Goal: Task Accomplishment & Management: Complete application form

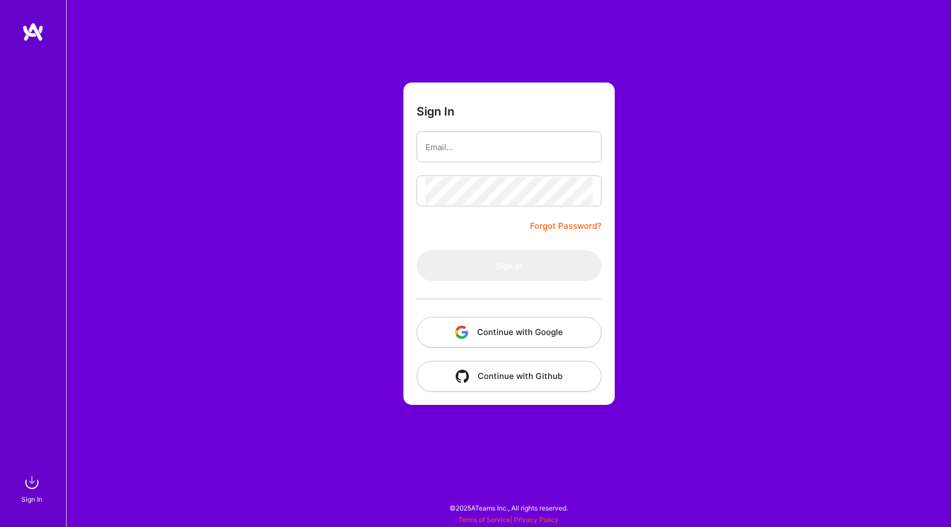
click at [532, 331] on button "Continue with Google" at bounding box center [509, 332] width 185 height 31
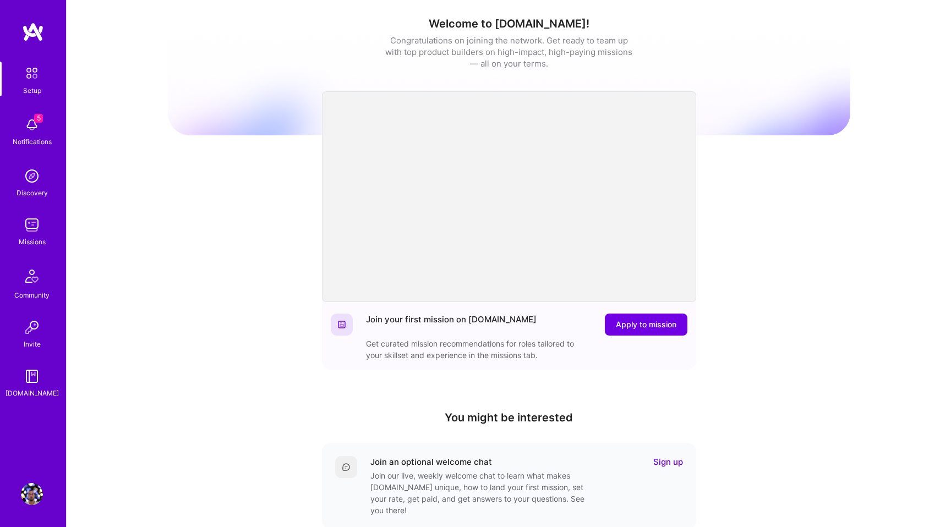
click at [33, 135] on img at bounding box center [32, 125] width 22 height 22
click at [34, 231] on img at bounding box center [32, 225] width 22 height 22
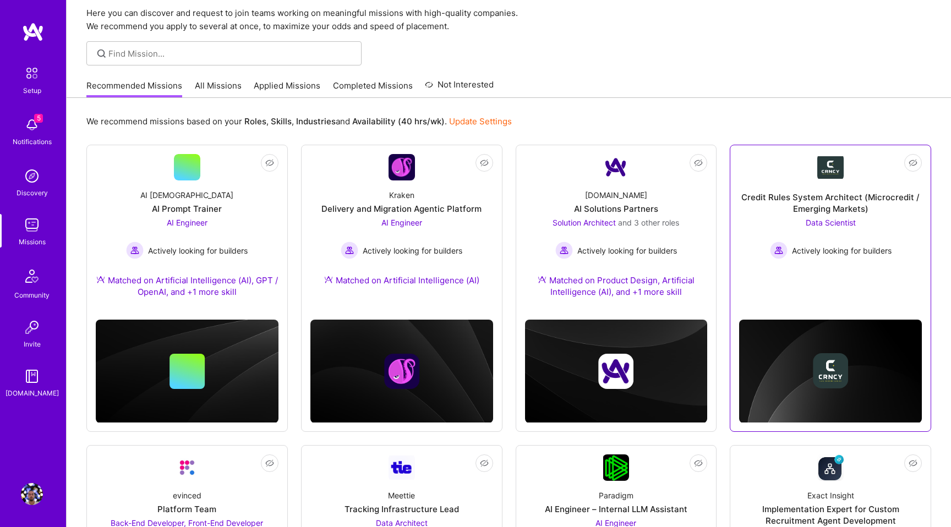
scroll to position [47, 0]
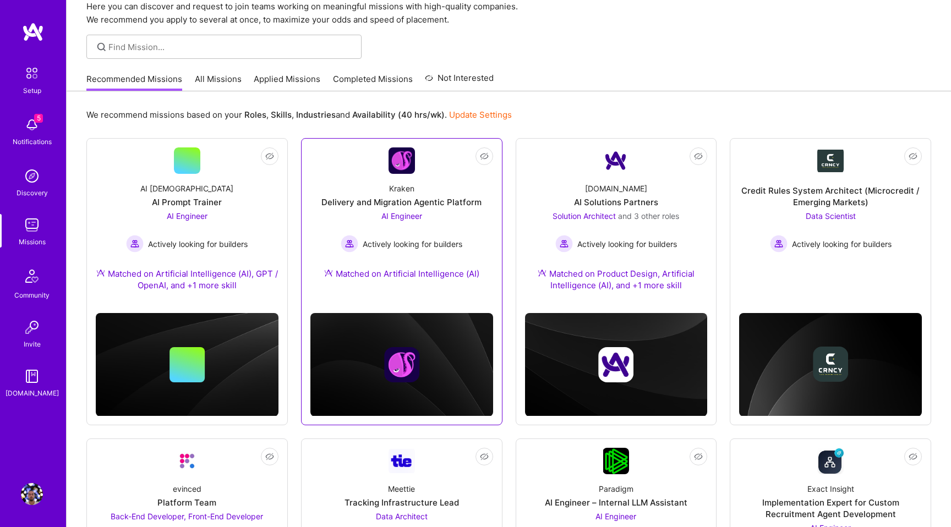
click at [470, 221] on div "Kraken Delivery and Migration Agentic Platform AI Engineer Actively looking for…" at bounding box center [401, 233] width 183 height 119
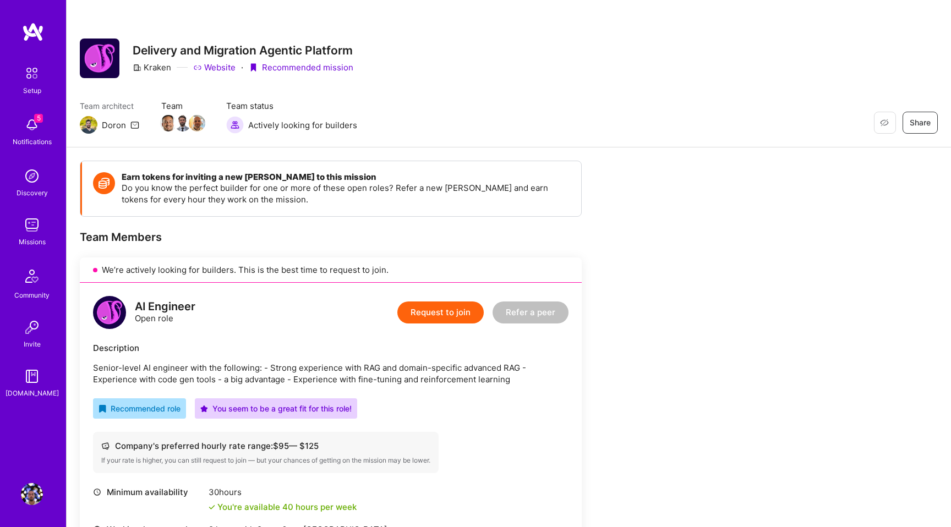
click at [453, 313] on button "Request to join" at bounding box center [440, 313] width 86 height 22
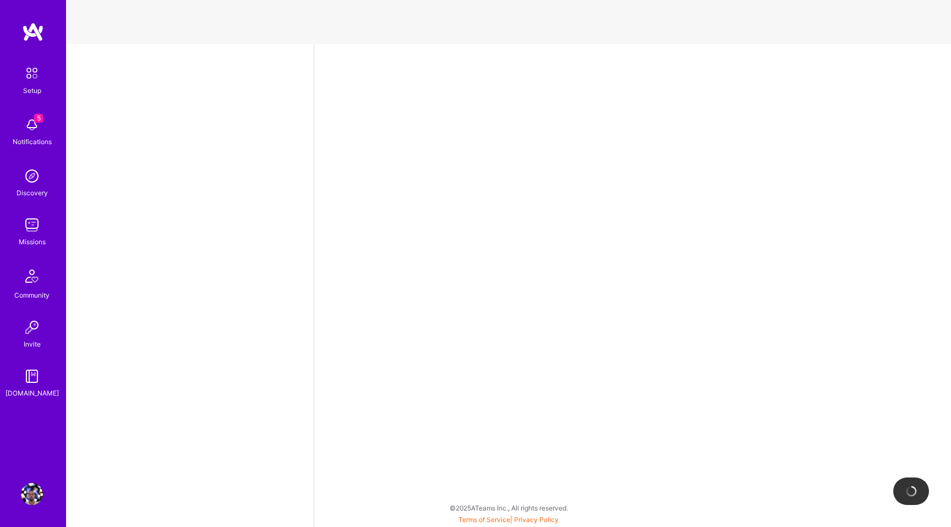
select select "GB"
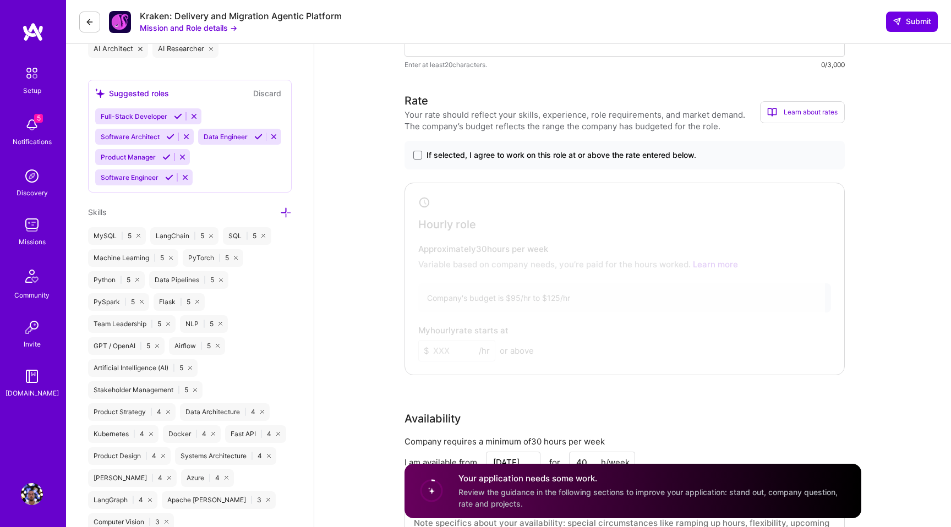
scroll to position [575, 0]
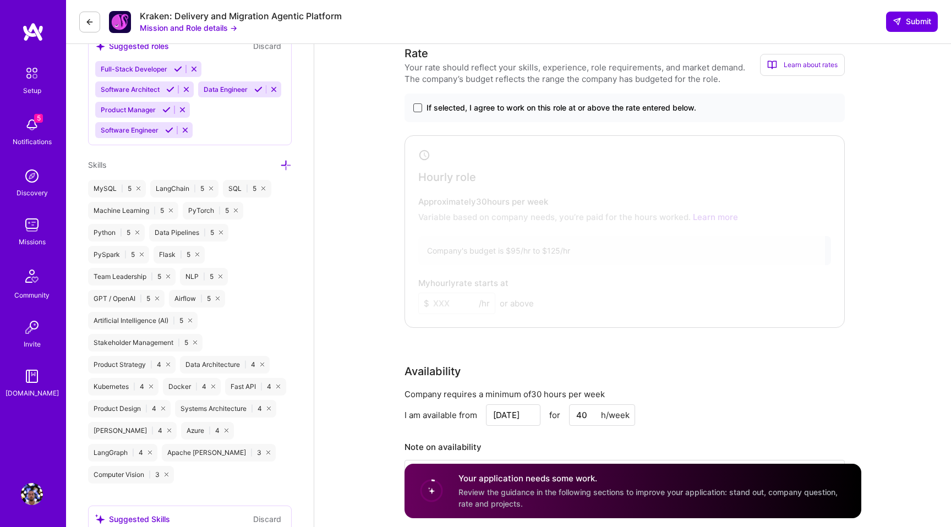
click at [419, 109] on span at bounding box center [417, 107] width 9 height 9
click at [0, 0] on input "If selected, I agree to work on this role at or above the rate entered below." at bounding box center [0, 0] width 0 height 0
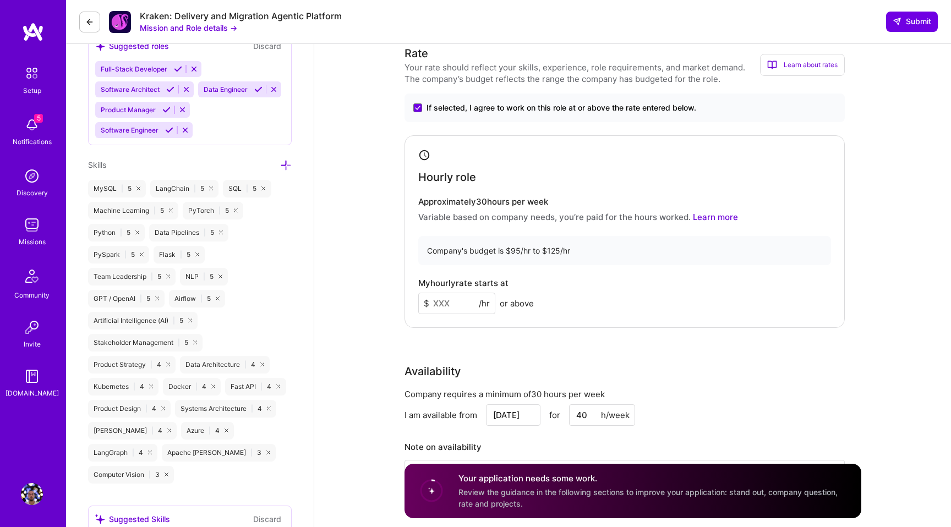
click at [452, 307] on input at bounding box center [456, 303] width 77 height 21
type input "125"
click at [729, 299] on div "My hourly rate starts at $ 125 /hr or above" at bounding box center [624, 296] width 413 height 36
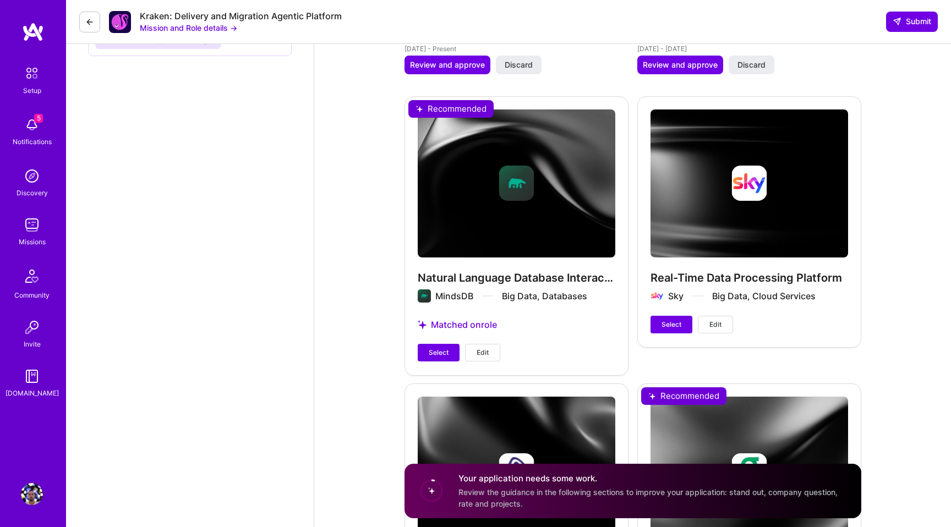
scroll to position [1512, 0]
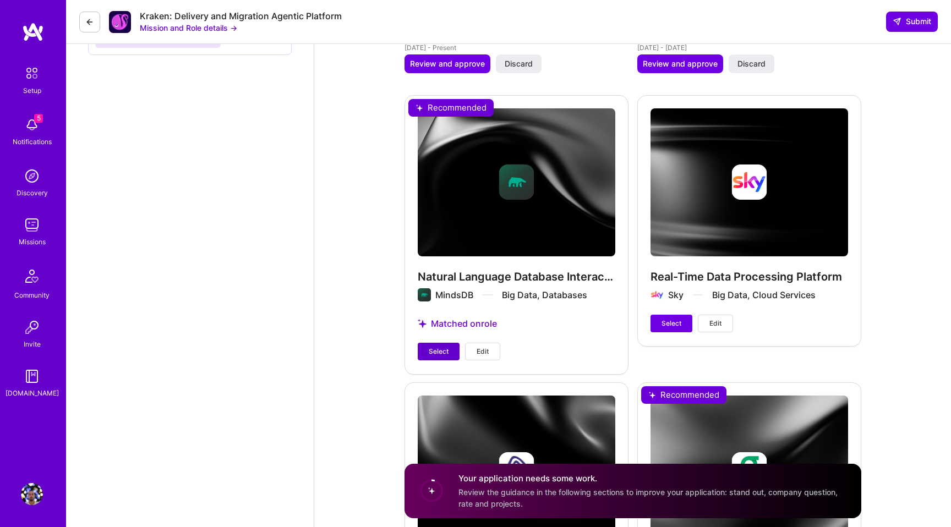
click at [434, 350] on span "Select" at bounding box center [439, 352] width 20 height 10
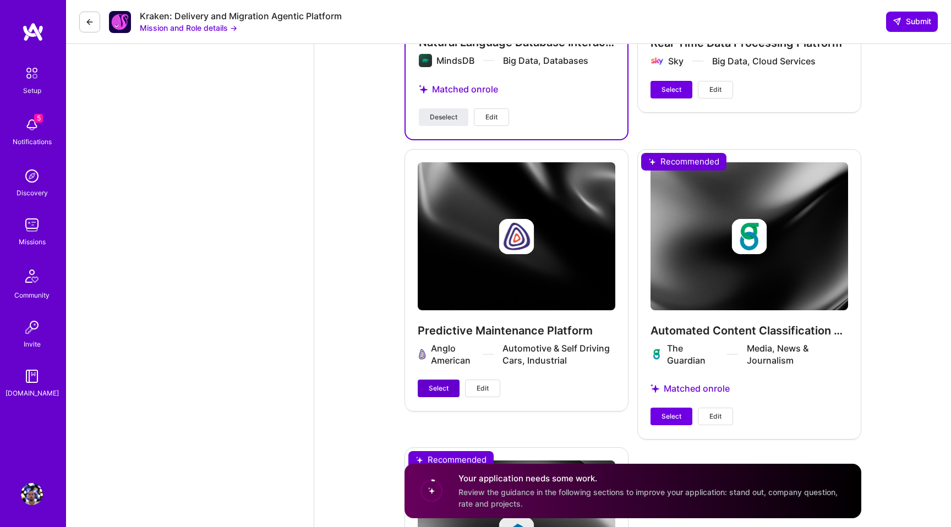
click at [433, 386] on span "Select" at bounding box center [439, 389] width 20 height 10
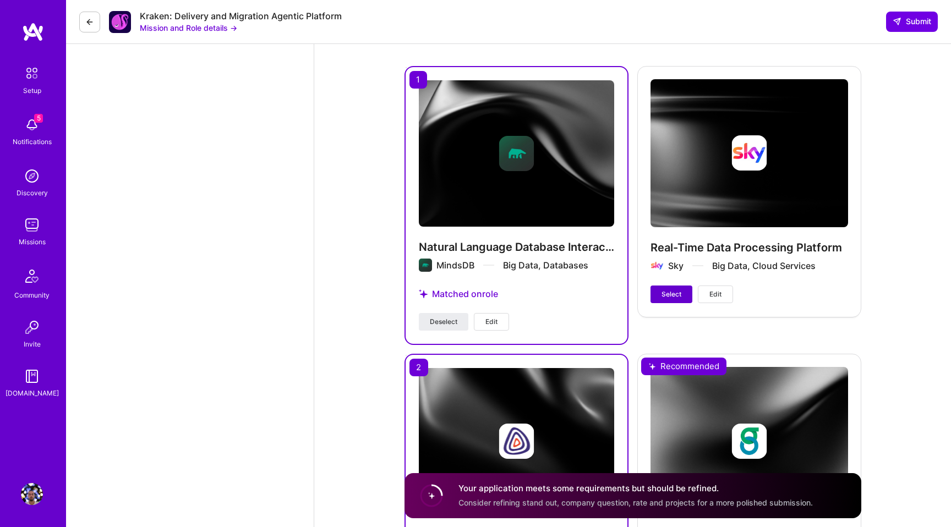
scroll to position [1532, 0]
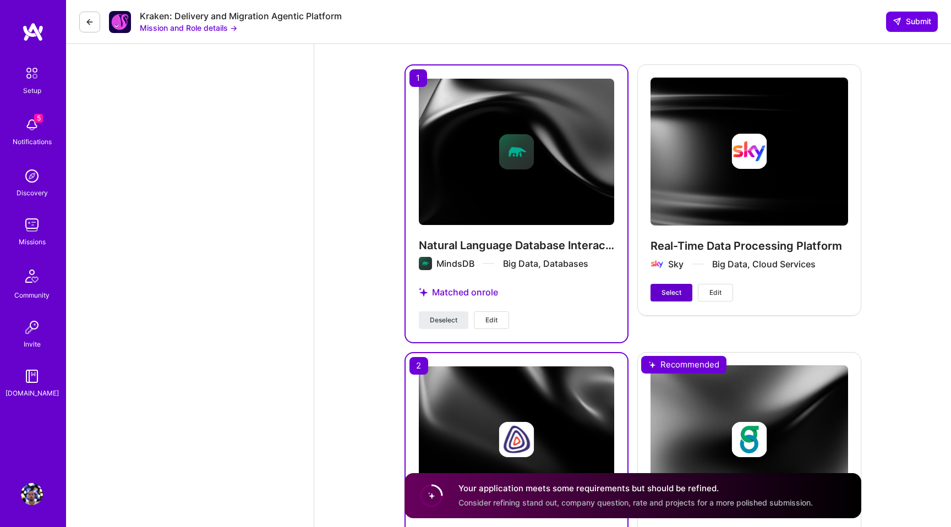
click at [674, 288] on span "Select" at bounding box center [672, 293] width 20 height 10
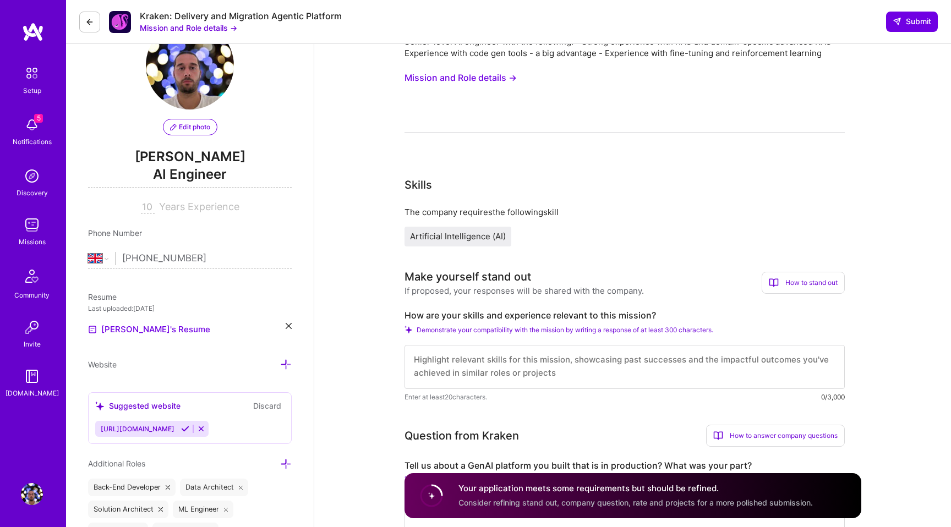
scroll to position [0, 0]
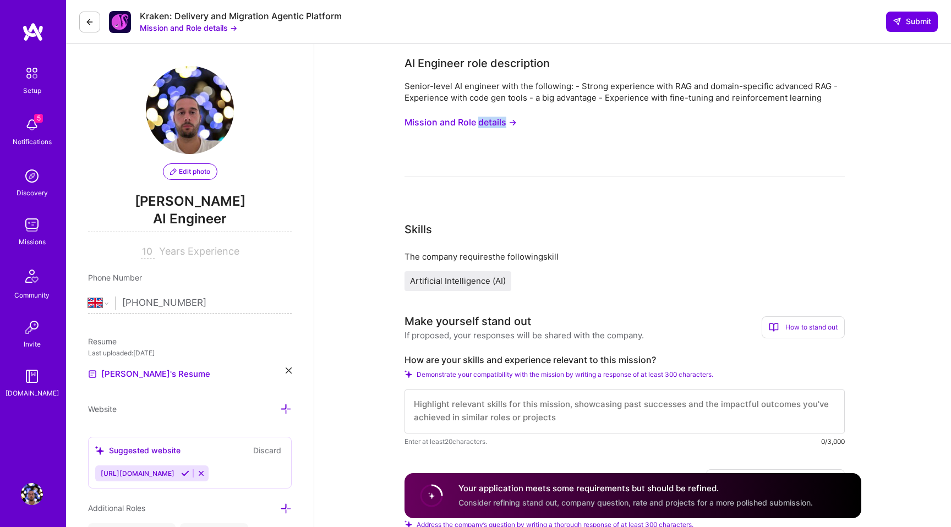
click at [472, 121] on button "Mission and Role details →" at bounding box center [461, 122] width 112 height 20
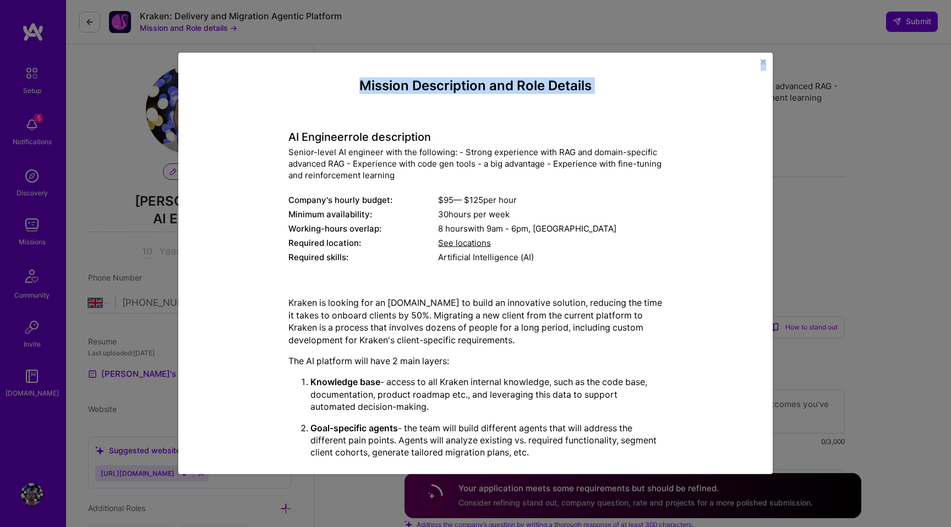
scroll to position [229, 0]
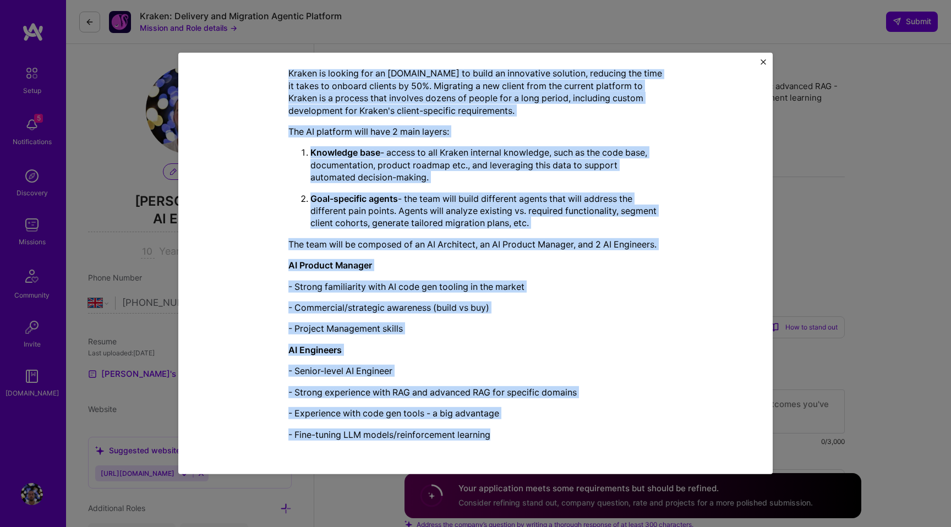
drag, startPoint x: 286, startPoint y: 134, endPoint x: 561, endPoint y: 453, distance: 421.4
click at [561, 453] on div "Mission Description and Role Details AI Engineer role description Senior-level …" at bounding box center [475, 263] width 561 height 389
copy div "LO Ipsumdol sita consectetur Adipis-elits DO eiusmodt inci utl etdolorem: - Ali…"
click at [766, 61] on img "Close" at bounding box center [764, 62] width 6 height 6
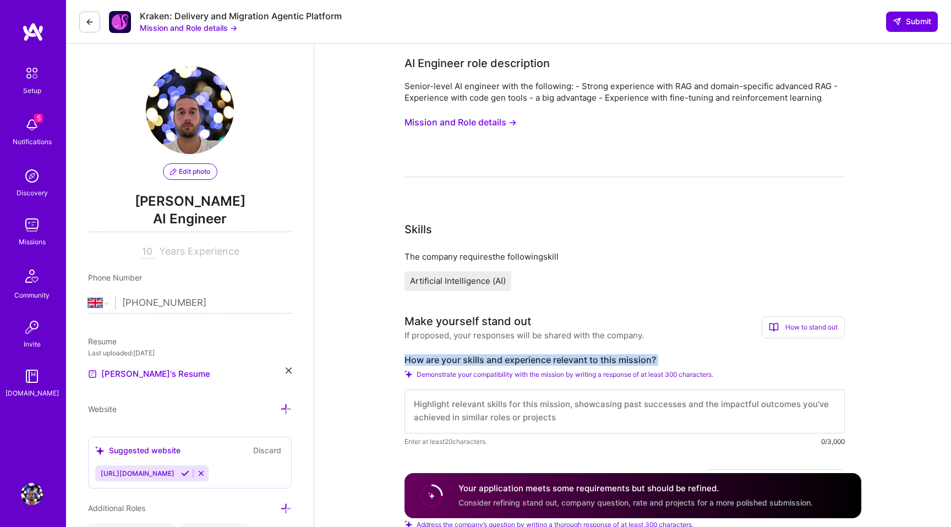
drag, startPoint x: 403, startPoint y: 360, endPoint x: 687, endPoint y: 368, distance: 284.1
copy div "How are your skills and experience relevant to this mission?"
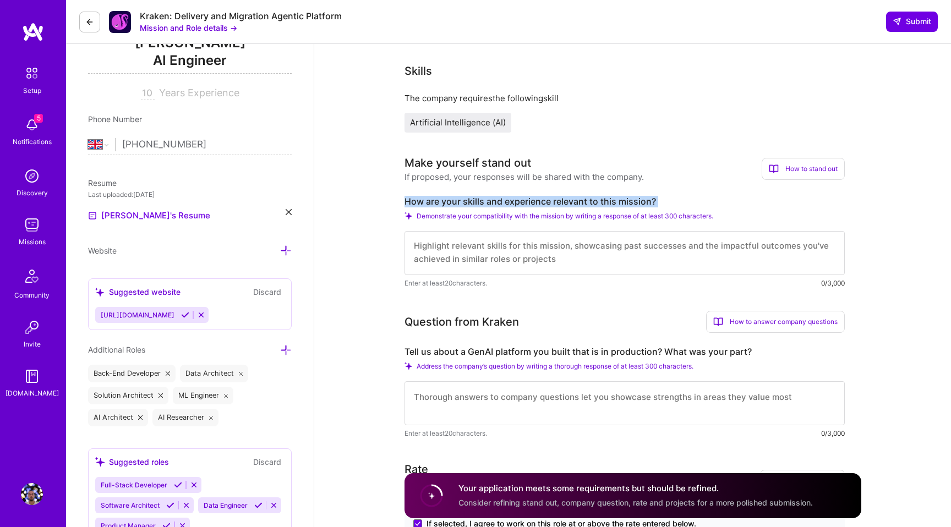
scroll to position [175, 0]
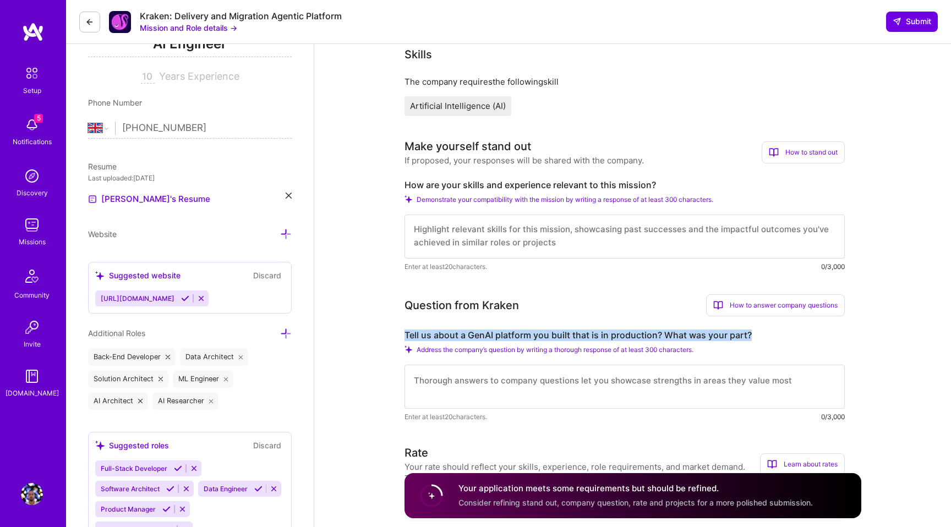
drag, startPoint x: 697, startPoint y: 332, endPoint x: 401, endPoint y: 334, distance: 295.5
copy label "Tell us about a GenAI platform you built that is in production? What was your p…"
click at [498, 233] on textarea at bounding box center [625, 237] width 440 height 44
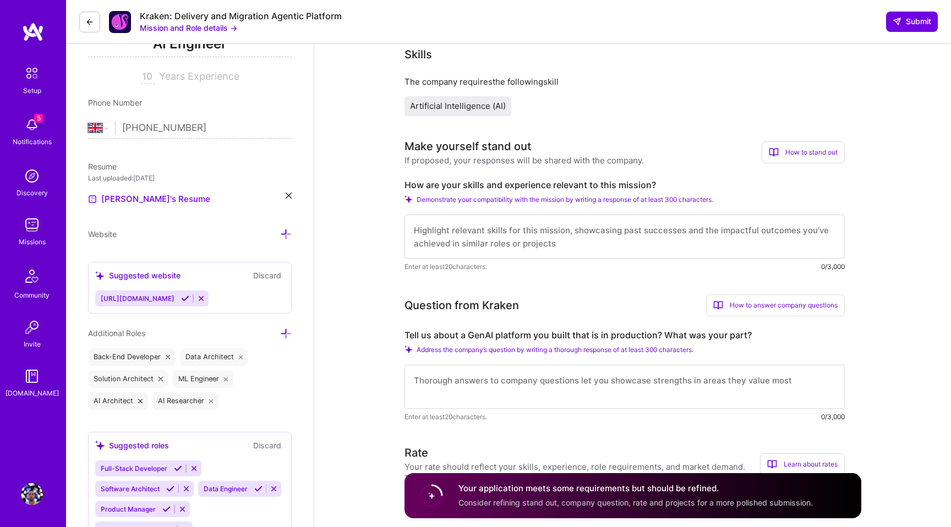
paste textarea "• Lore i dolors am consectetu adipiscin eli seddoeiusm temporinci-utlab ET dolo…"
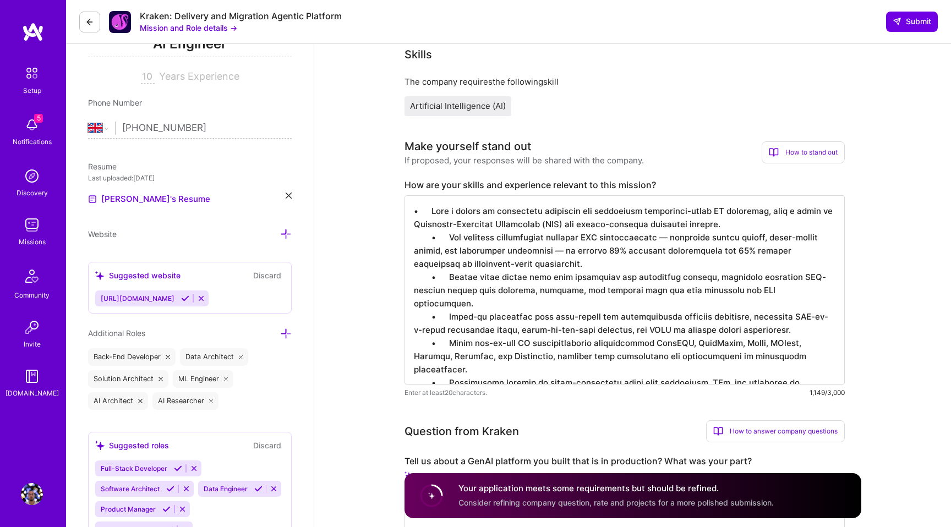
drag, startPoint x: 431, startPoint y: 211, endPoint x: 349, endPoint y: 206, distance: 82.2
drag, startPoint x: 448, startPoint y: 238, endPoint x: 336, endPoint y: 232, distance: 112.4
drag, startPoint x: 446, startPoint y: 277, endPoint x: 400, endPoint y: 272, distance: 46.6
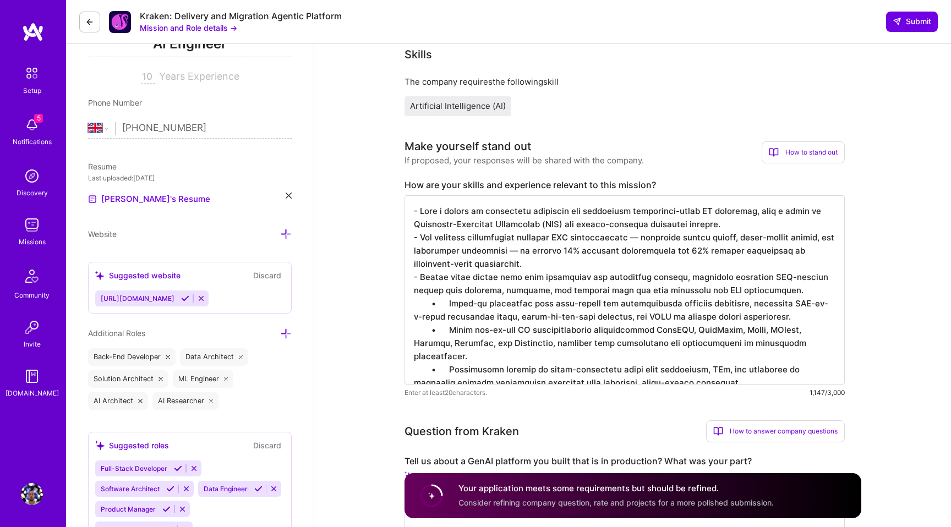
drag, startPoint x: 405, startPoint y: 302, endPoint x: 370, endPoint y: 298, distance: 34.8
drag, startPoint x: 440, startPoint y: 331, endPoint x: 406, endPoint y: 327, distance: 33.9
click at [406, 327] on textarea at bounding box center [625, 289] width 440 height 189
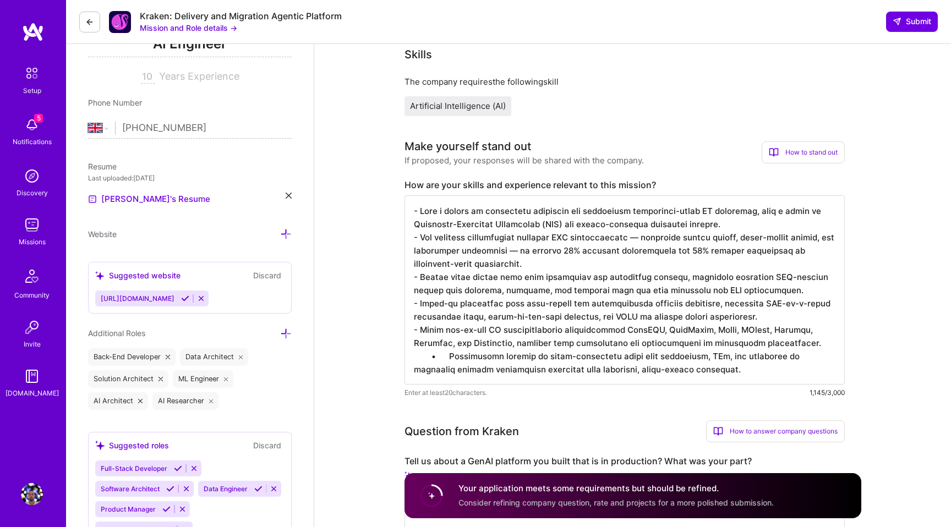
drag, startPoint x: 448, startPoint y: 354, endPoint x: 412, endPoint y: 351, distance: 35.9
click at [412, 352] on textarea at bounding box center [625, 289] width 440 height 189
type textarea "- Lore i dolors am consectetu adipiscin eli seddoeiusm temporinci-utlab ET dolo…"
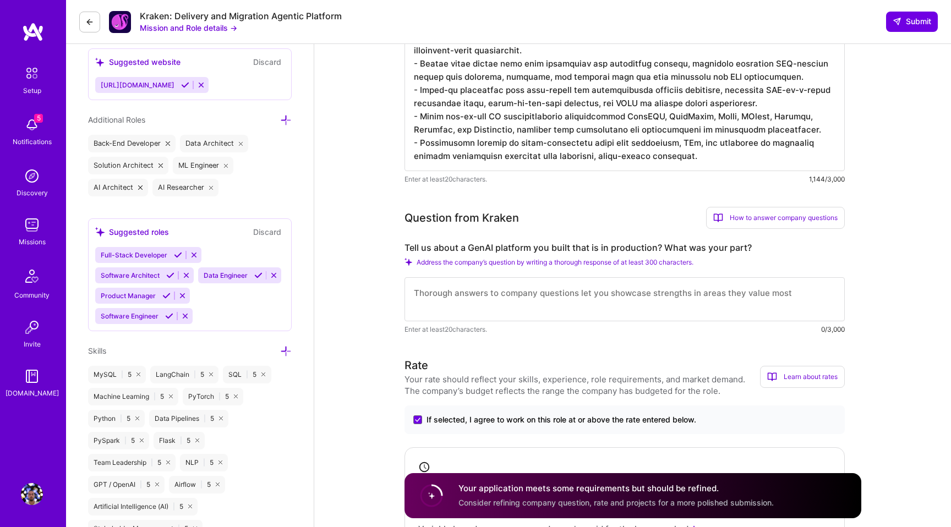
scroll to position [519, 0]
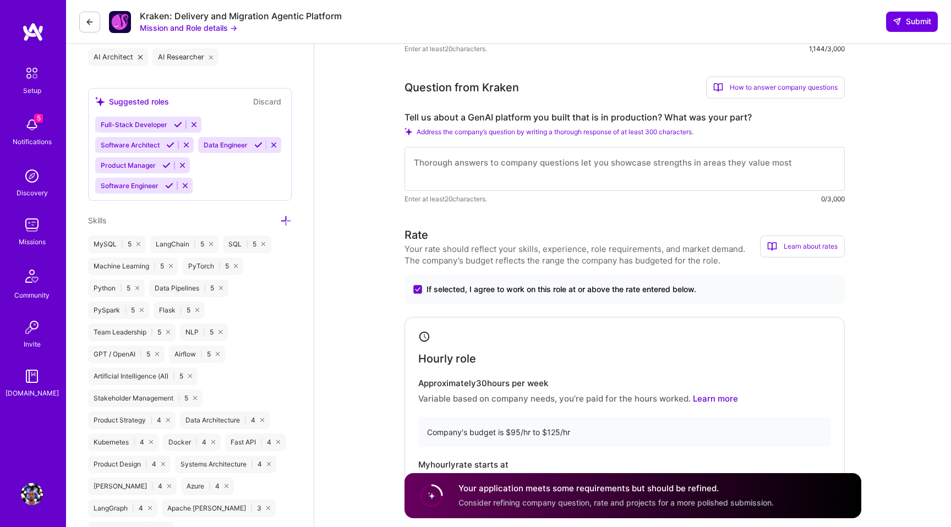
click at [455, 180] on textarea at bounding box center [625, 169] width 440 height 44
paste textarea "Loremips dol sitametco a elitseddoe Temporinc-Utlaboree Doloremagn (ALI) enimad…"
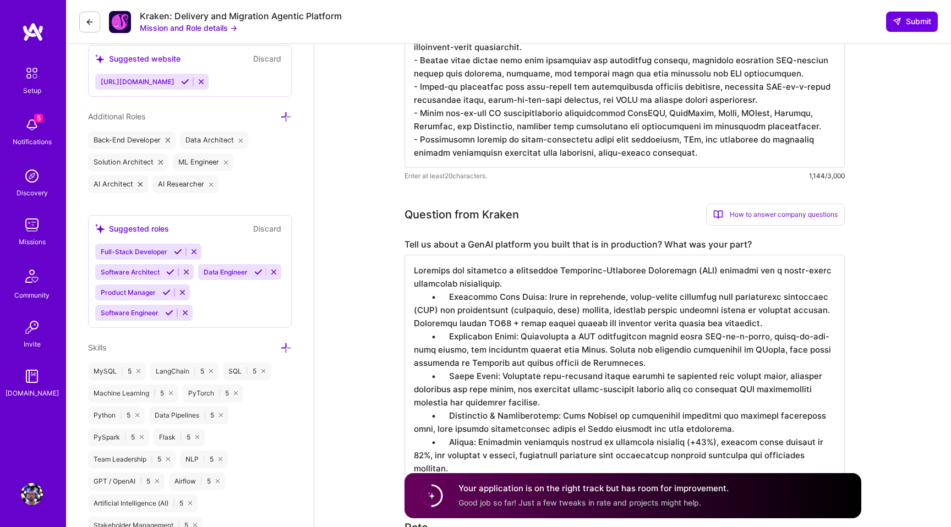
scroll to position [381, 0]
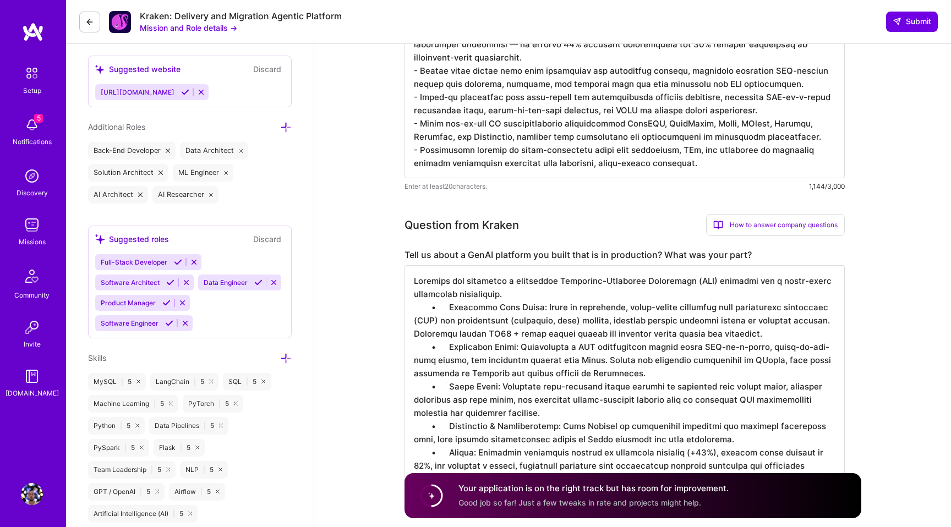
click at [446, 313] on textarea at bounding box center [625, 379] width 440 height 229
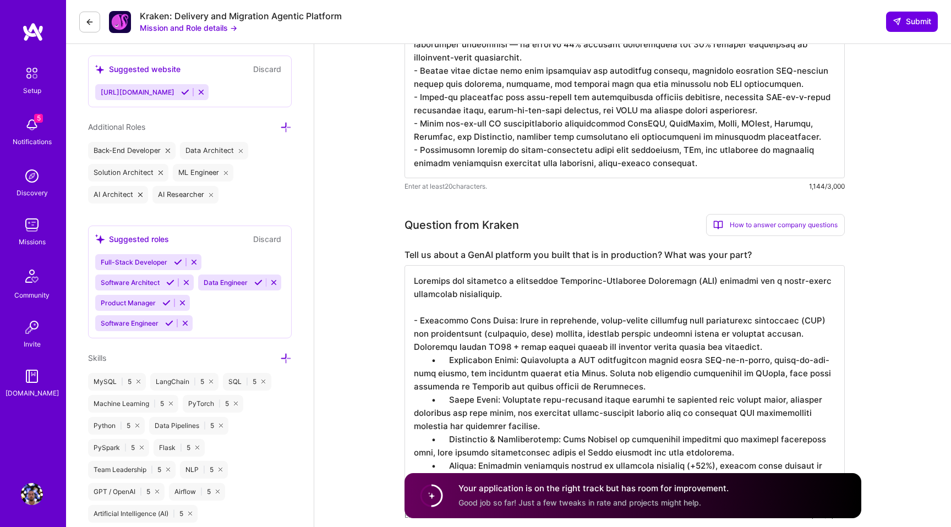
drag, startPoint x: 447, startPoint y: 357, endPoint x: 378, endPoint y: 351, distance: 69.6
click at [570, 366] on textarea at bounding box center [625, 386] width 440 height 242
drag, startPoint x: 447, startPoint y: 359, endPoint x: 407, endPoint y: 353, distance: 40.6
click at [408, 357] on textarea at bounding box center [625, 386] width 440 height 242
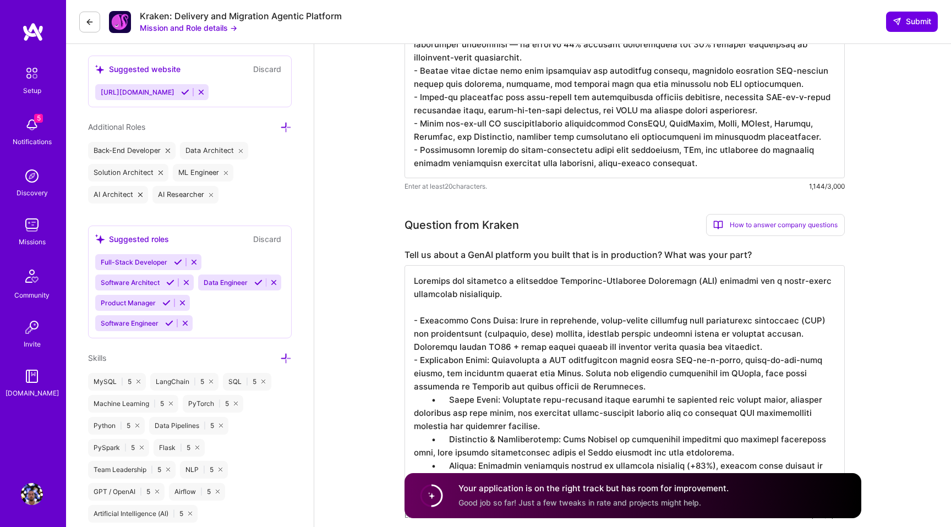
drag, startPoint x: 429, startPoint y: 398, endPoint x: 410, endPoint y: 393, distance: 19.4
click at [409, 395] on textarea at bounding box center [625, 386] width 440 height 242
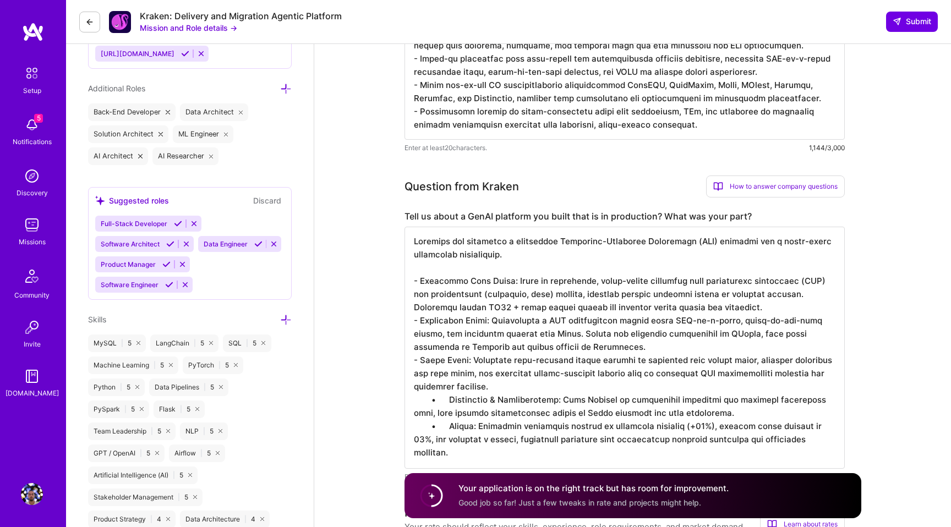
scroll to position [448, 0]
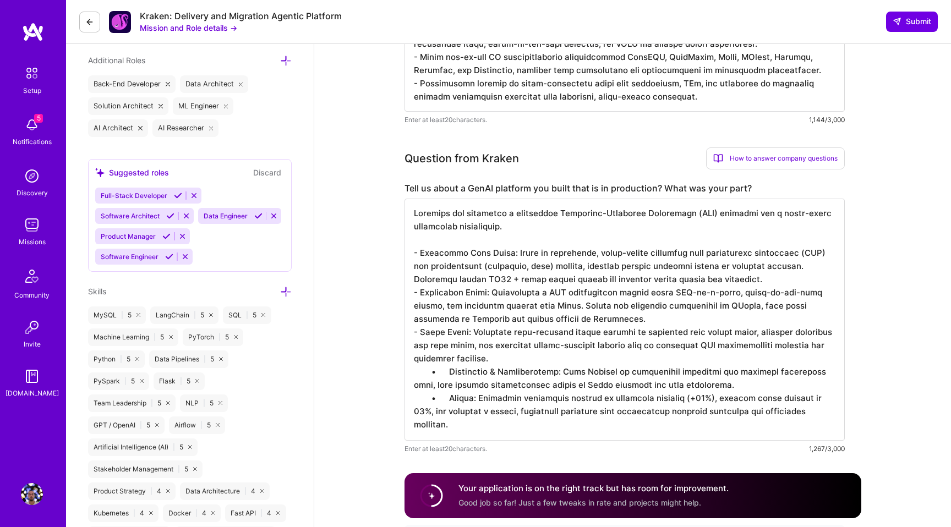
drag, startPoint x: 444, startPoint y: 397, endPoint x: 396, endPoint y: 391, distance: 48.3
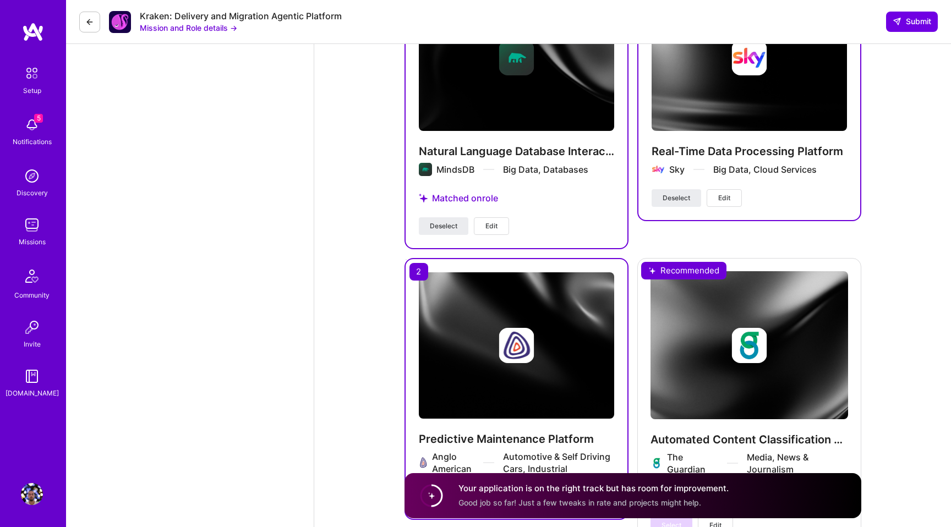
scroll to position [1933, 0]
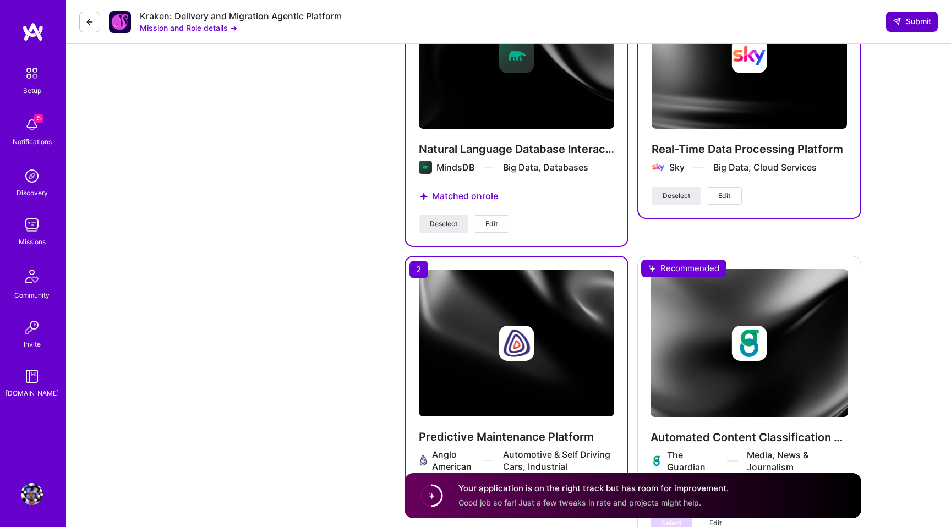
type textarea "Designed and delivered a production Retrieval-Augmented Generation (RAG) platfo…"
click at [908, 21] on span "Submit" at bounding box center [912, 21] width 39 height 11
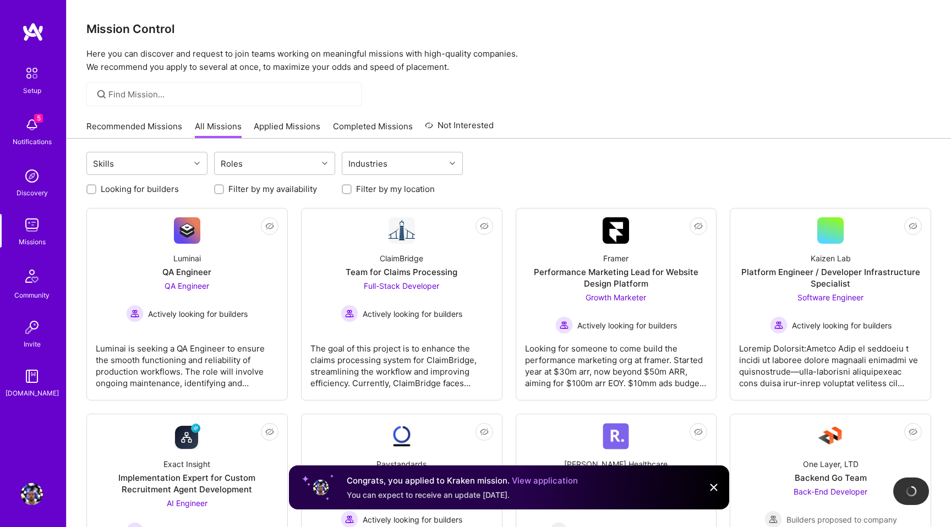
click at [159, 127] on link "Recommended Missions" at bounding box center [134, 130] width 96 height 18
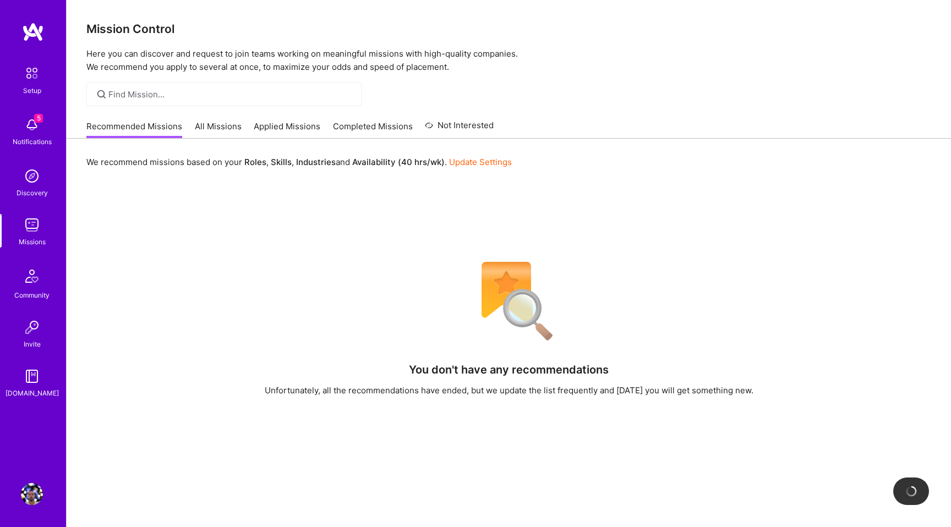
click at [30, 232] on img at bounding box center [32, 225] width 22 height 22
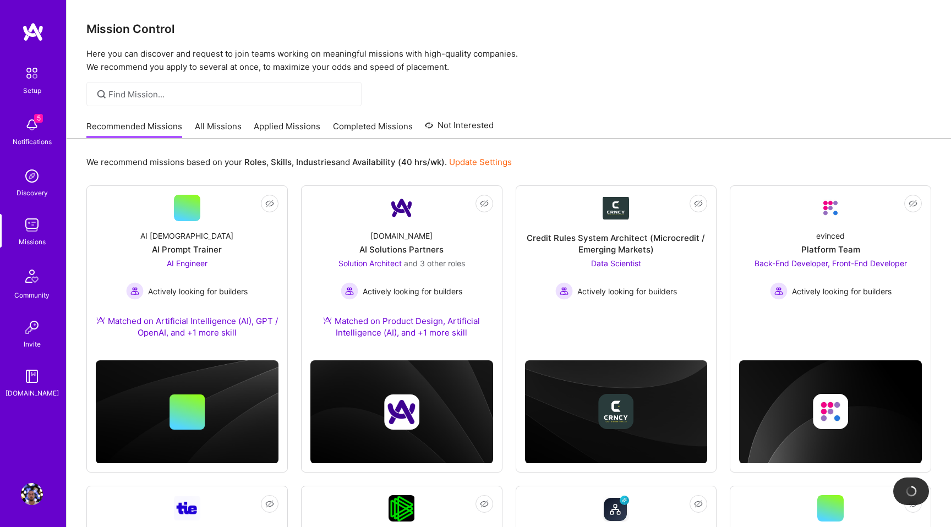
click at [30, 232] on img at bounding box center [32, 225] width 22 height 22
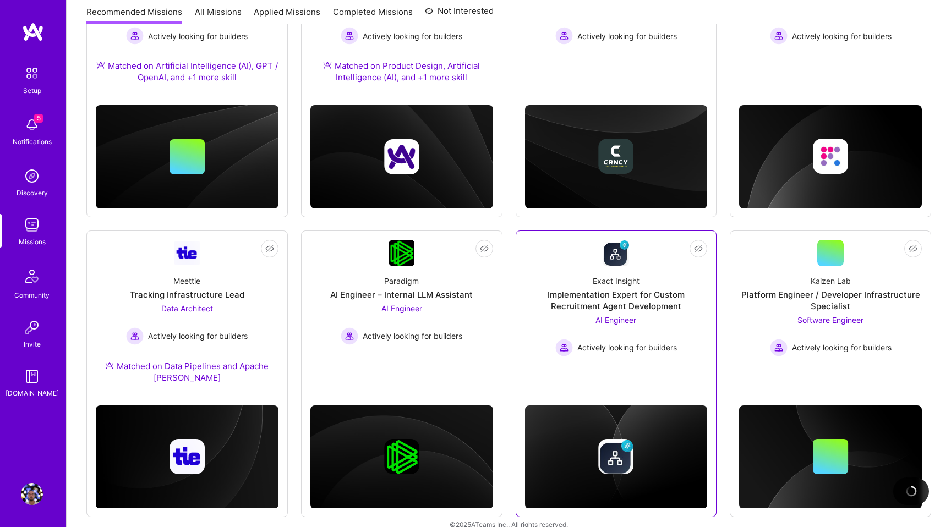
scroll to position [272, 0]
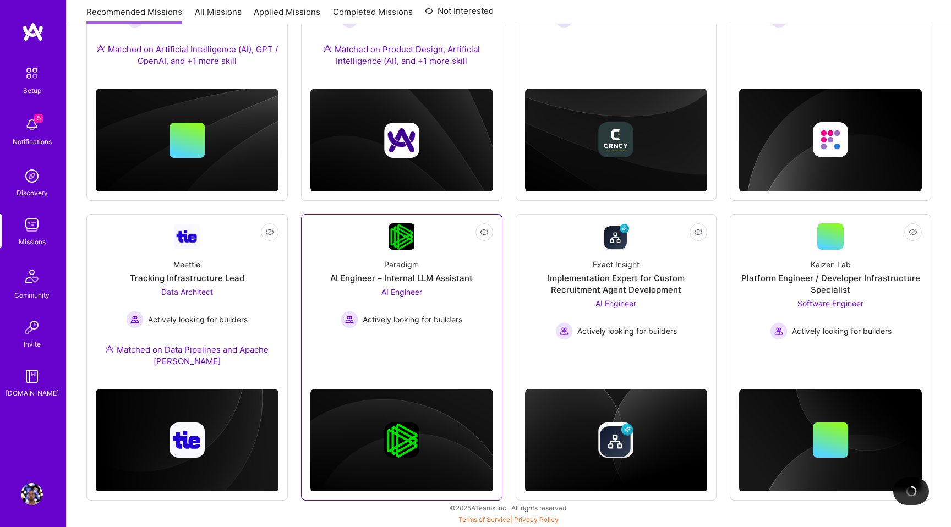
click at [462, 305] on div "AI Engineer Actively looking for builders" at bounding box center [402, 307] width 122 height 42
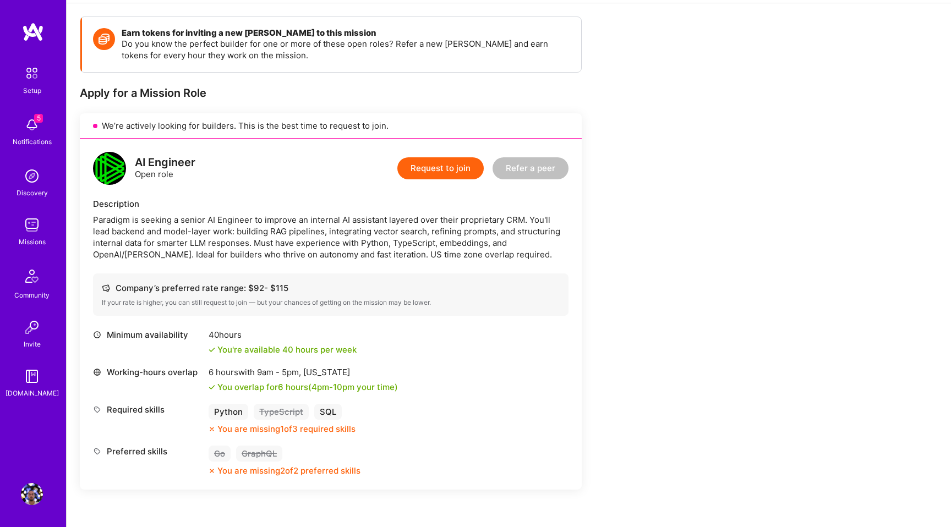
scroll to position [146, 0]
